Goal: Find specific page/section: Find specific page/section

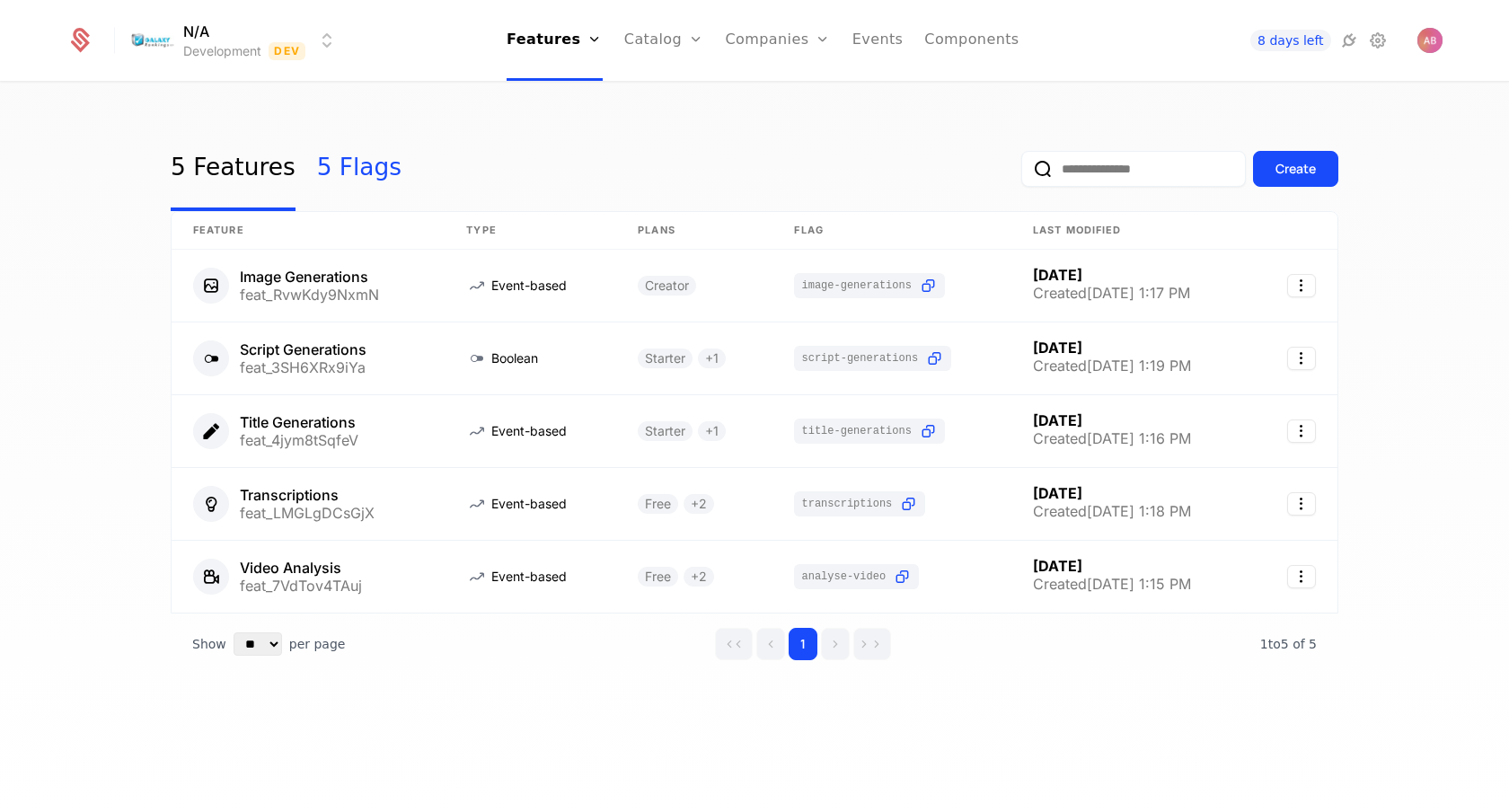
click at [341, 159] on link "5 Flags" at bounding box center [358, 168] width 84 height 84
